Goal: Information Seeking & Learning: Learn about a topic

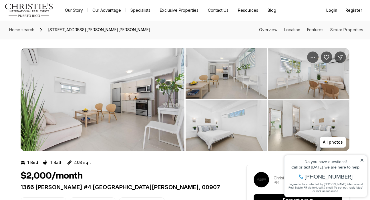
click at [133, 97] on img "View image gallery" at bounding box center [103, 99] width 164 height 103
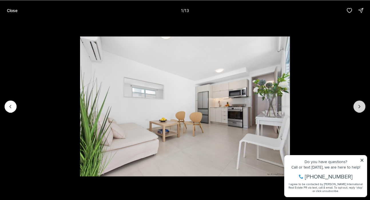
click at [358, 105] on icon "Next slide" at bounding box center [360, 107] width 6 height 6
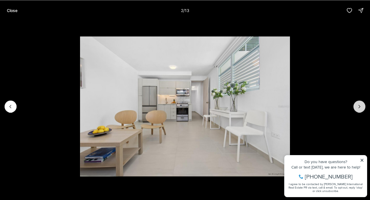
click at [358, 105] on icon "Next slide" at bounding box center [360, 107] width 6 height 6
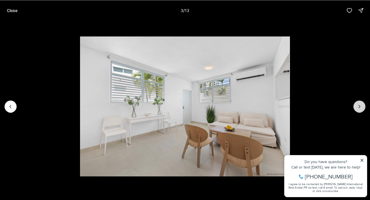
click at [358, 105] on icon "Next slide" at bounding box center [360, 107] width 6 height 6
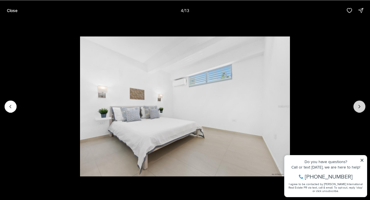
click at [358, 105] on icon "Next slide" at bounding box center [360, 107] width 6 height 6
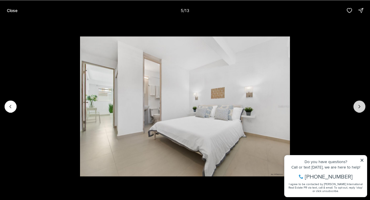
click at [358, 105] on icon "Next slide" at bounding box center [360, 107] width 6 height 6
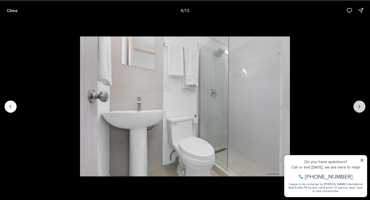
click at [358, 105] on icon "Next slide" at bounding box center [360, 107] width 6 height 6
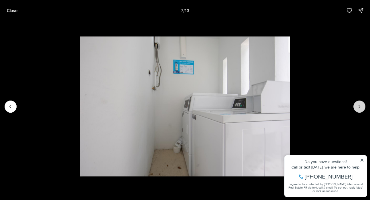
click at [358, 105] on icon "Next slide" at bounding box center [360, 107] width 6 height 6
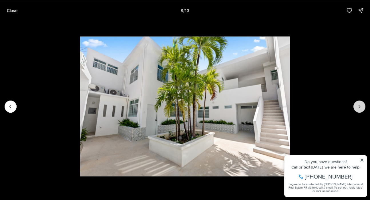
click at [358, 105] on icon "Next slide" at bounding box center [360, 107] width 6 height 6
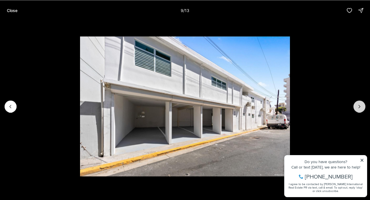
click at [358, 105] on icon "Next slide" at bounding box center [360, 107] width 6 height 6
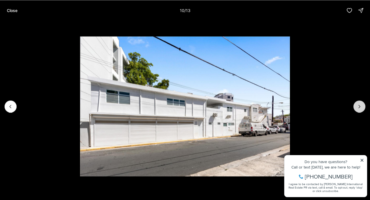
click at [358, 105] on icon "Next slide" at bounding box center [360, 107] width 6 height 6
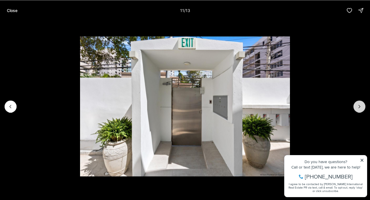
click at [358, 105] on icon "Next slide" at bounding box center [360, 107] width 6 height 6
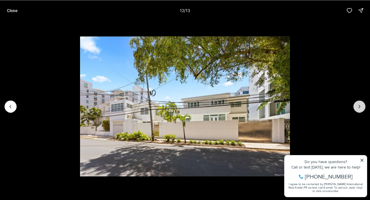
click at [358, 105] on icon "Next slide" at bounding box center [360, 107] width 6 height 6
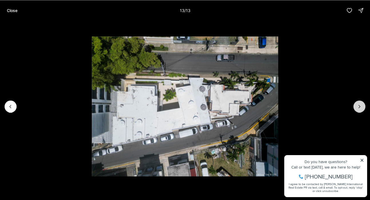
click at [358, 105] on div at bounding box center [359, 106] width 12 height 12
click at [11, 11] on p "Close" at bounding box center [12, 10] width 11 height 5
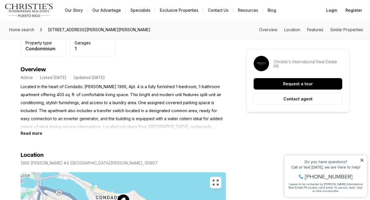
scroll to position [214, 0]
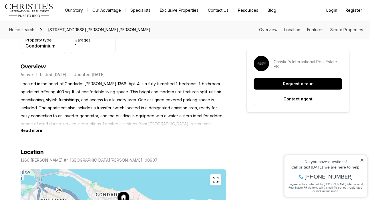
click at [31, 129] on b "Read more" at bounding box center [32, 130] width 22 height 5
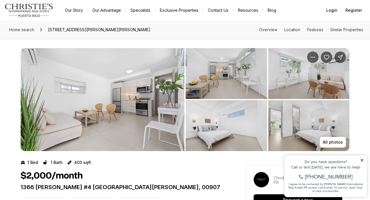
scroll to position [0, 0]
click at [87, 97] on img "View image gallery" at bounding box center [103, 99] width 164 height 103
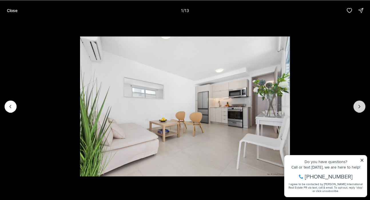
click at [358, 110] on button "Next slide" at bounding box center [359, 106] width 12 height 12
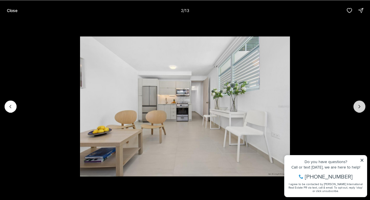
click at [358, 110] on button "Next slide" at bounding box center [359, 106] width 12 height 12
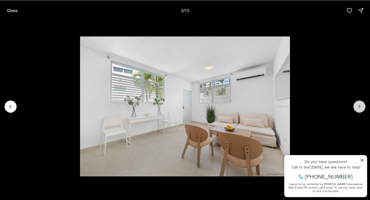
click at [358, 110] on button "Next slide" at bounding box center [359, 106] width 12 height 12
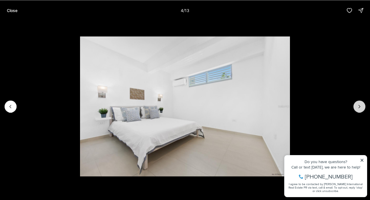
click at [358, 110] on button "Next slide" at bounding box center [359, 106] width 12 height 12
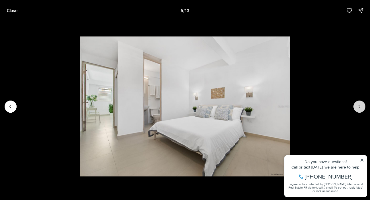
click at [358, 110] on button "Next slide" at bounding box center [359, 106] width 12 height 12
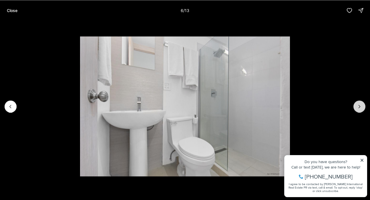
click at [358, 110] on button "Next slide" at bounding box center [359, 106] width 12 height 12
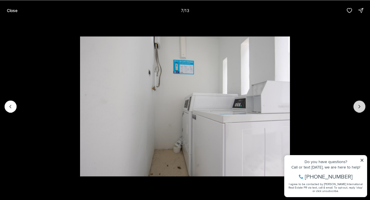
click at [358, 110] on button "Next slide" at bounding box center [359, 106] width 12 height 12
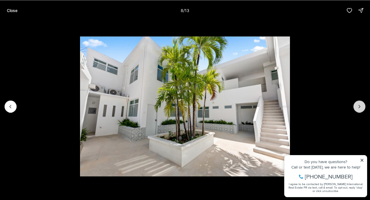
click at [357, 108] on icon "Next slide" at bounding box center [360, 107] width 6 height 6
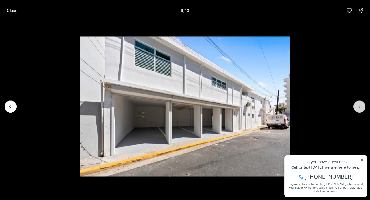
click at [357, 108] on icon "Next slide" at bounding box center [360, 107] width 6 height 6
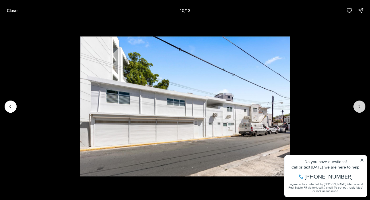
click at [357, 108] on icon "Next slide" at bounding box center [360, 107] width 6 height 6
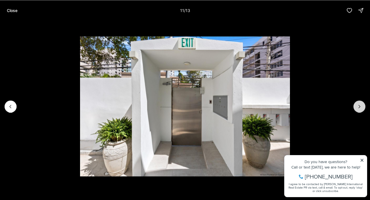
click at [357, 108] on icon "Next slide" at bounding box center [360, 107] width 6 height 6
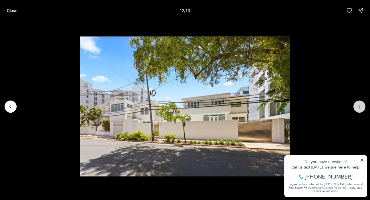
click at [357, 108] on icon "Next slide" at bounding box center [360, 107] width 6 height 6
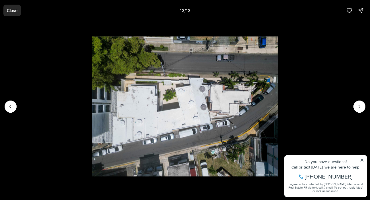
click at [13, 9] on p "Close" at bounding box center [12, 10] width 11 height 5
